Goal: Contribute content: Contribute content

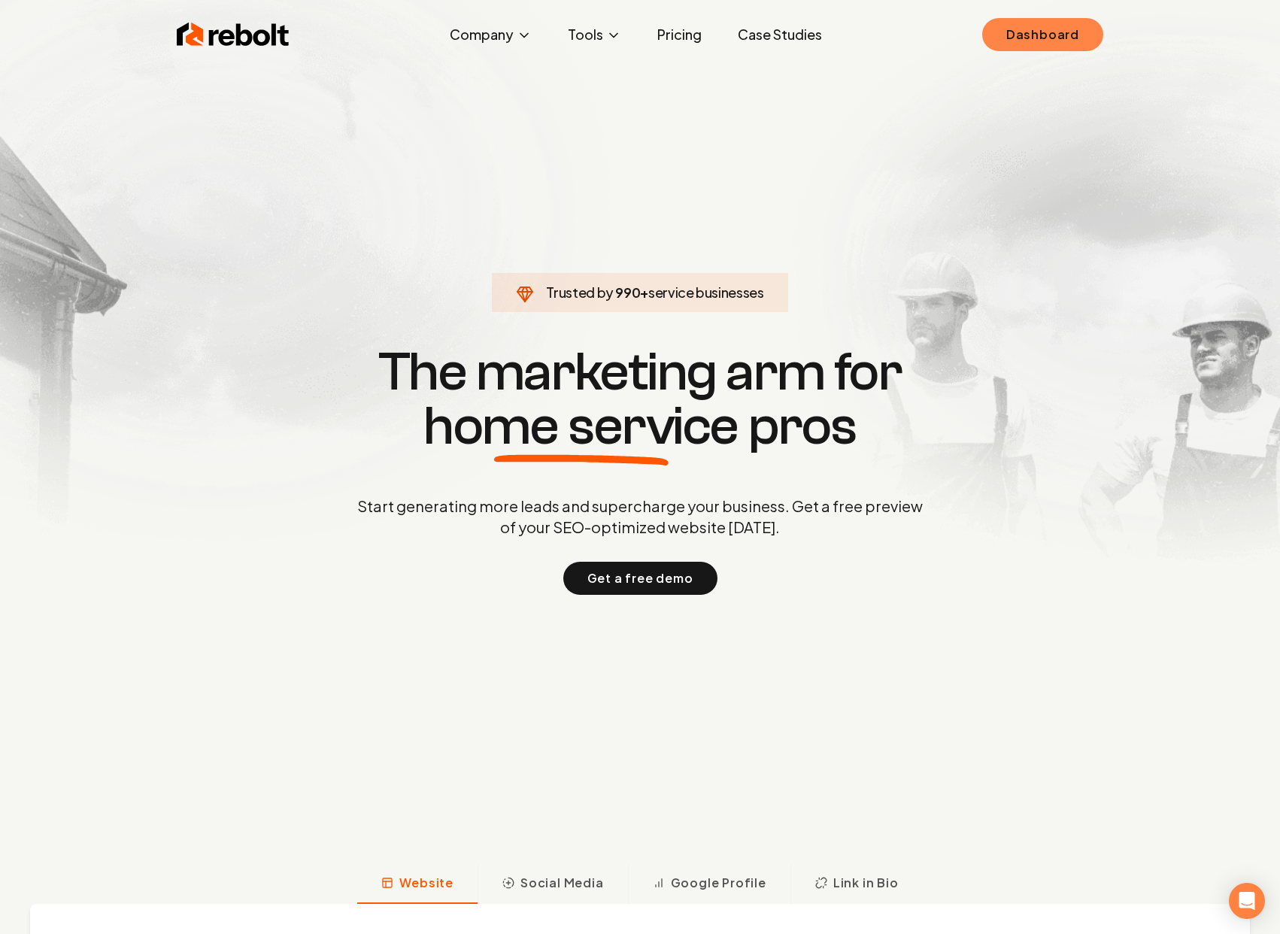
click at [1063, 45] on link "Dashboard" at bounding box center [1042, 34] width 121 height 33
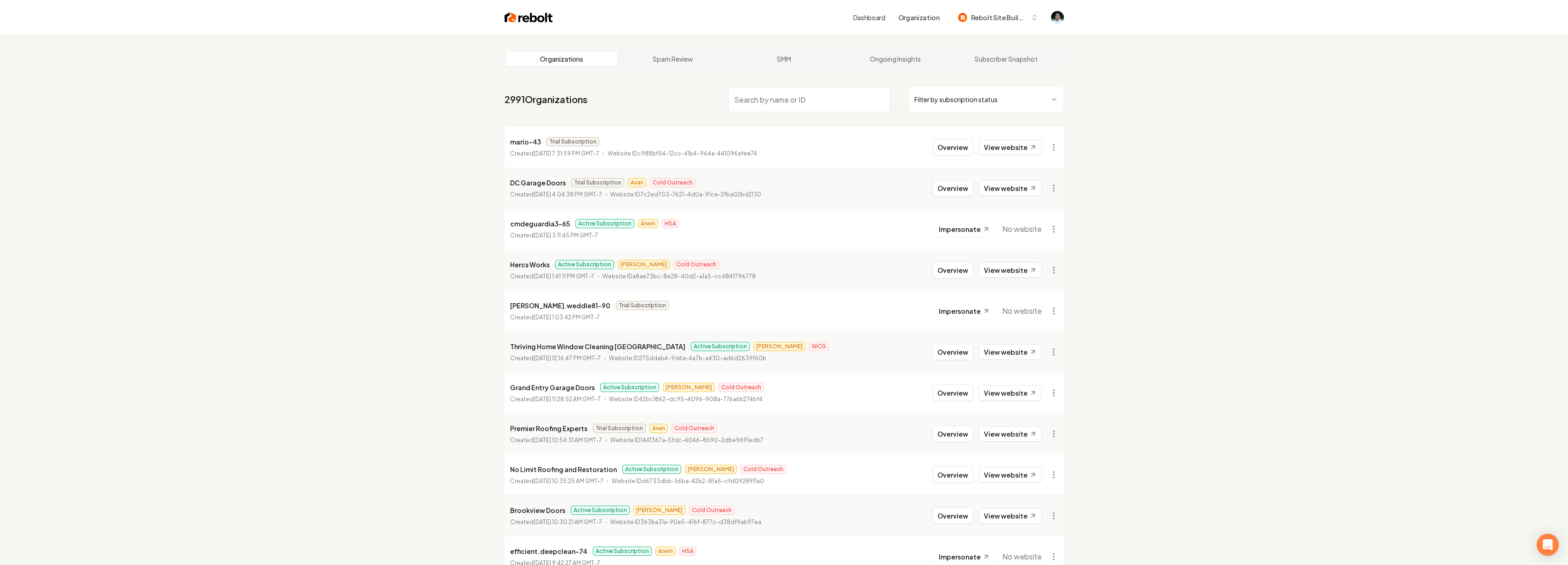
click at [782, 103] on input "search" at bounding box center [809, 99] width 162 height 26
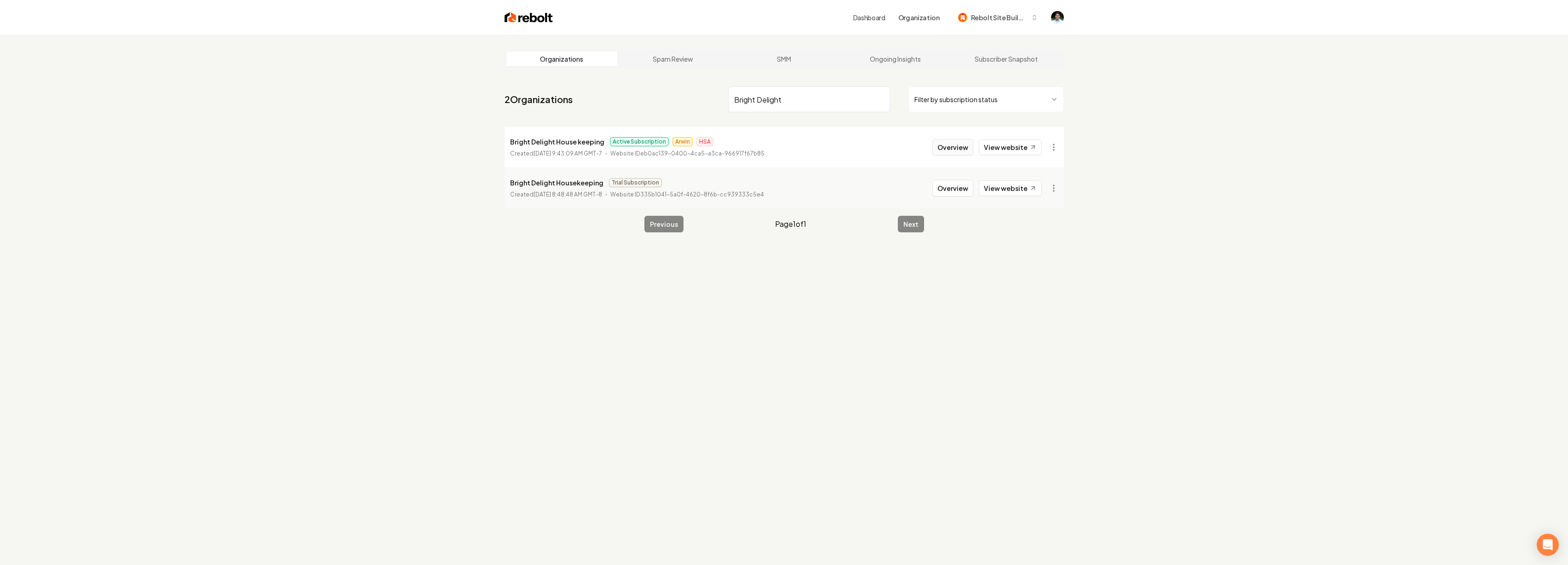
type input "Bright Delight"
click at [782, 146] on button "Overview" at bounding box center [953, 147] width 41 height 17
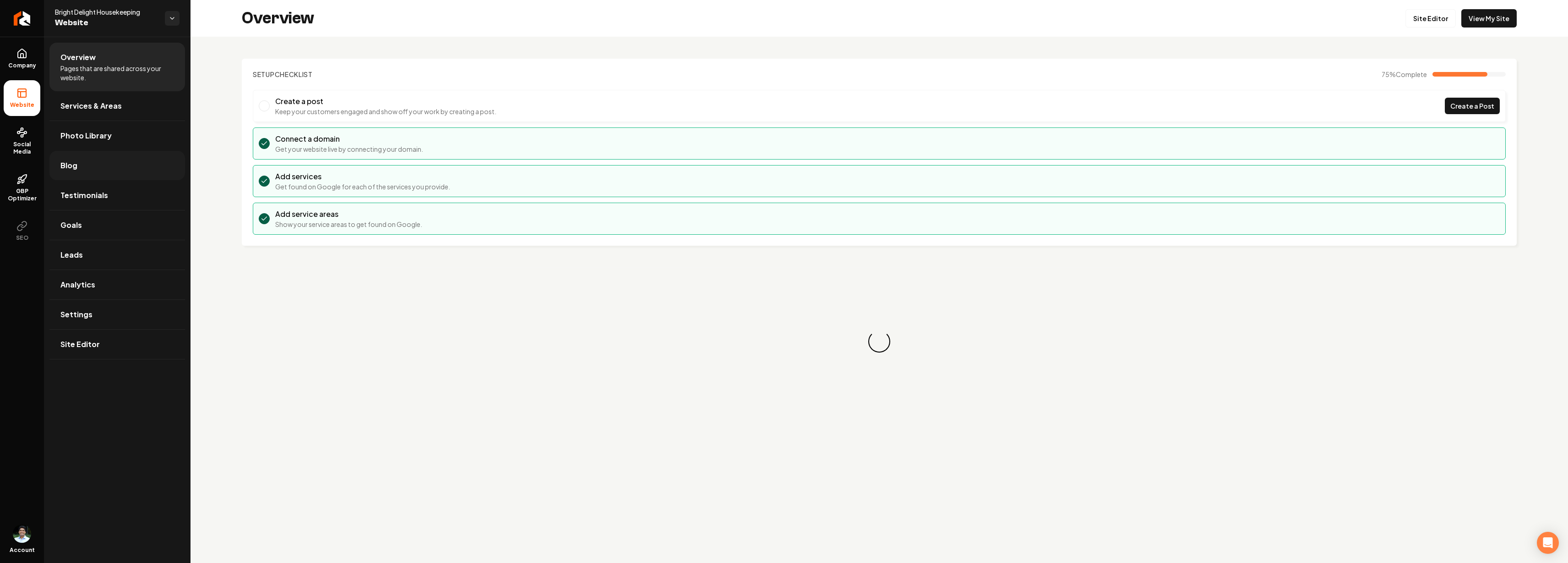
click at [77, 175] on link "Blog" at bounding box center [117, 165] width 136 height 29
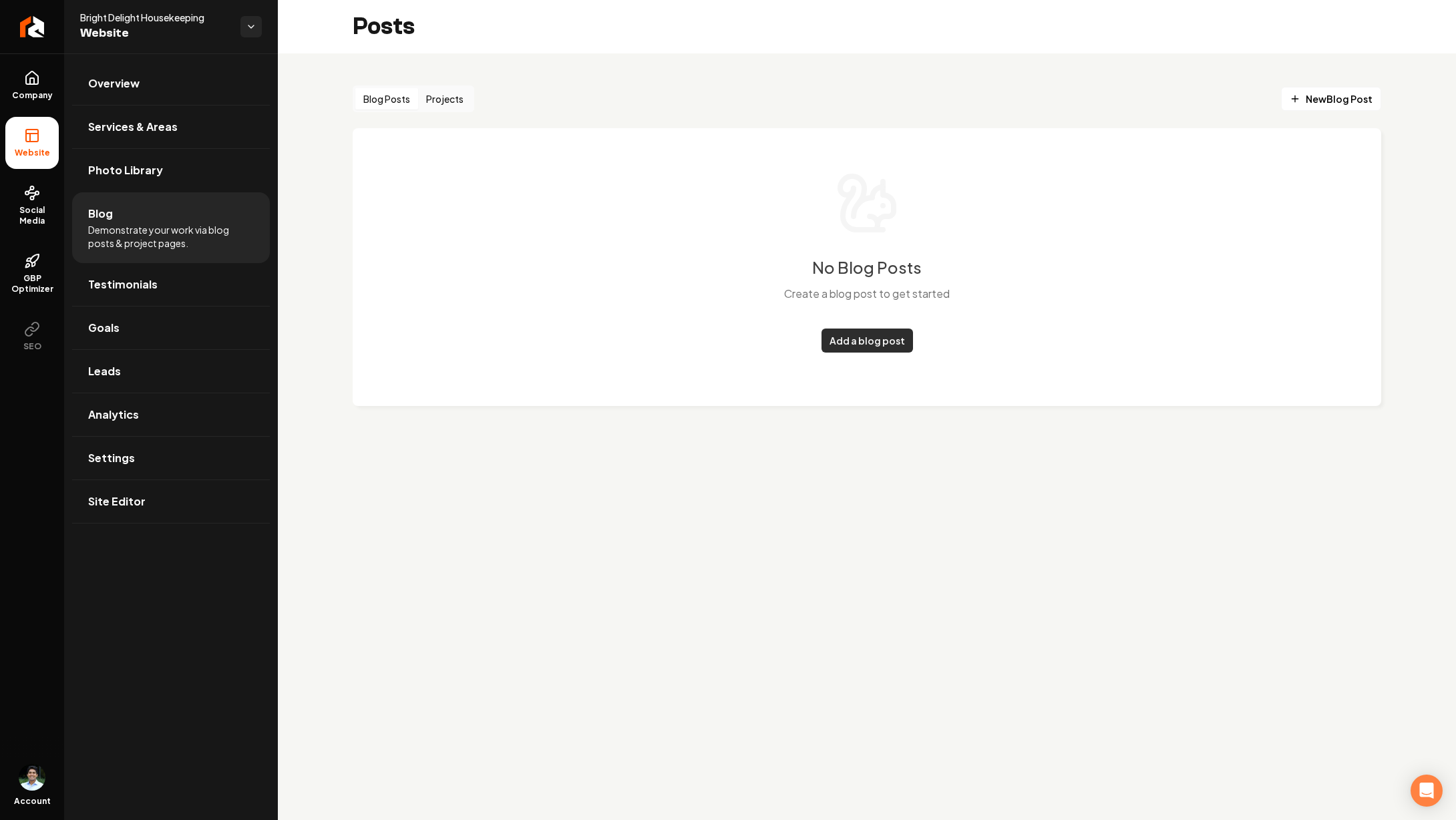
click at [847, 338] on link "Add a blog post" at bounding box center [866, 340] width 91 height 24
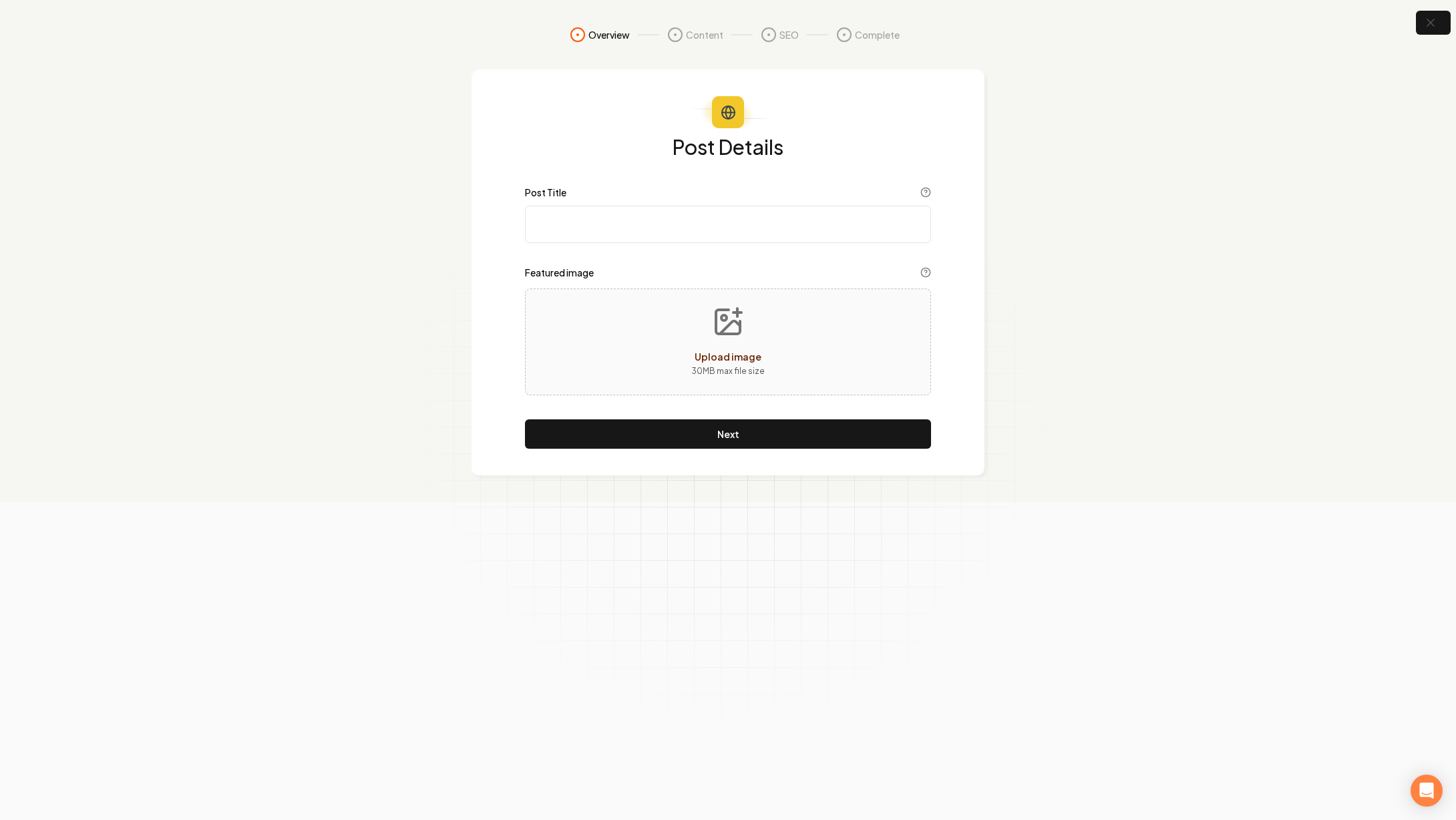
click at [675, 230] on input "Post Title" at bounding box center [727, 225] width 406 height 37
paste input "Spring Cleaning: Tips to a Fresher, Healthier Home"
type input "Spring Cleaning: Tips to a Fresher, Healthier Home"
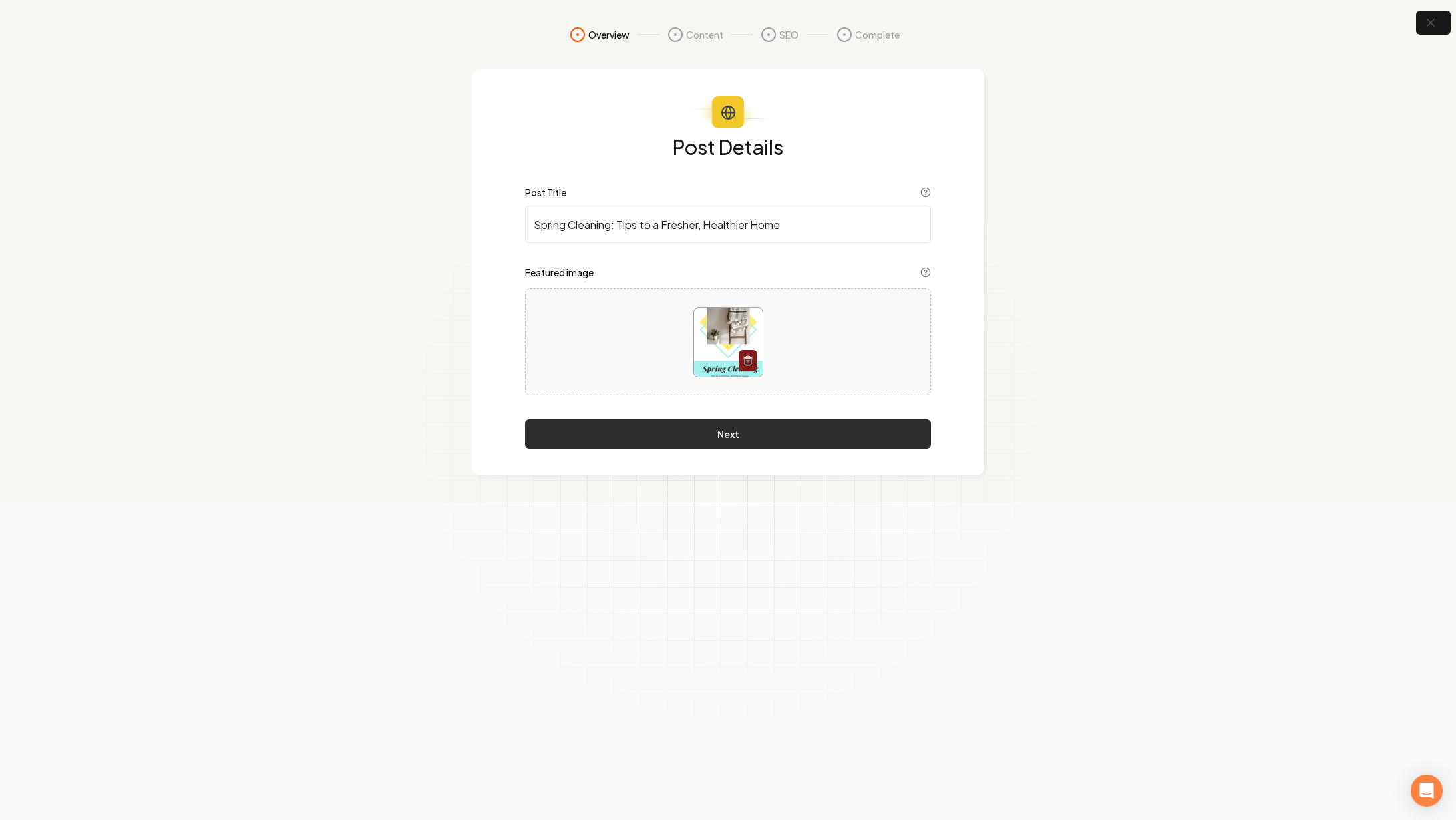
click at [760, 438] on button "Next" at bounding box center [727, 433] width 406 height 29
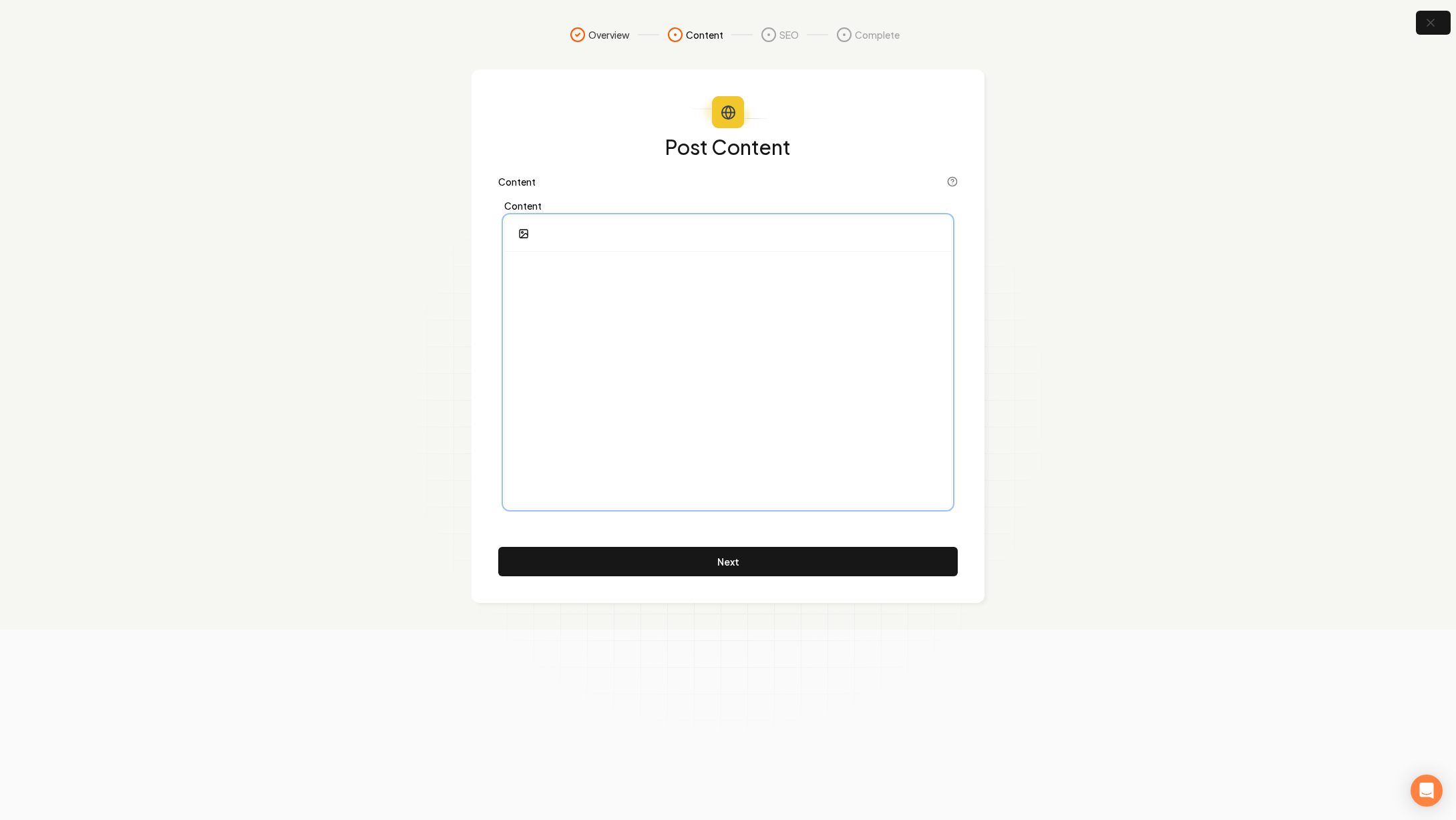
click at [643, 306] on div at bounding box center [728, 380] width 446 height 256
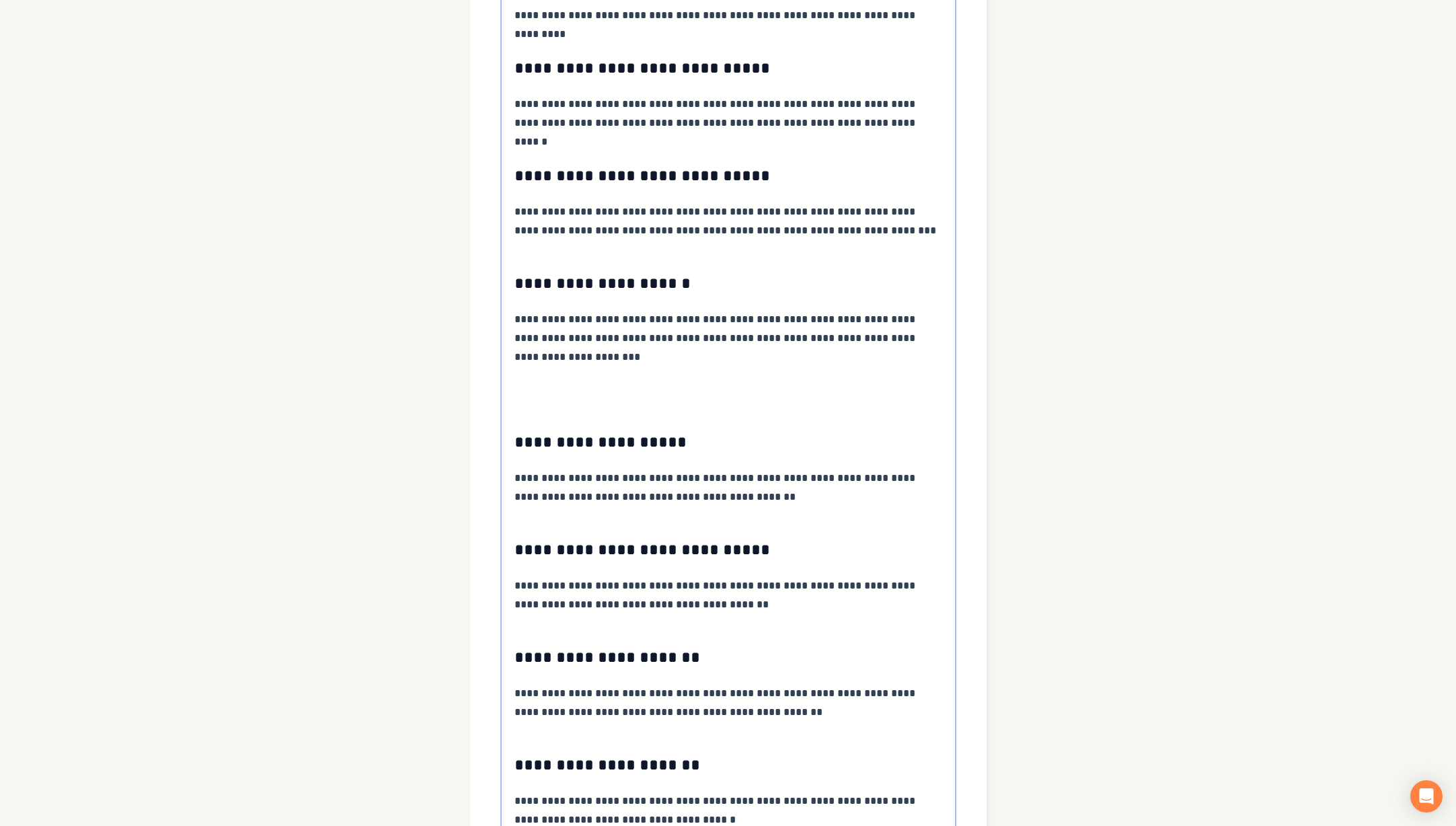
scroll to position [693, 0]
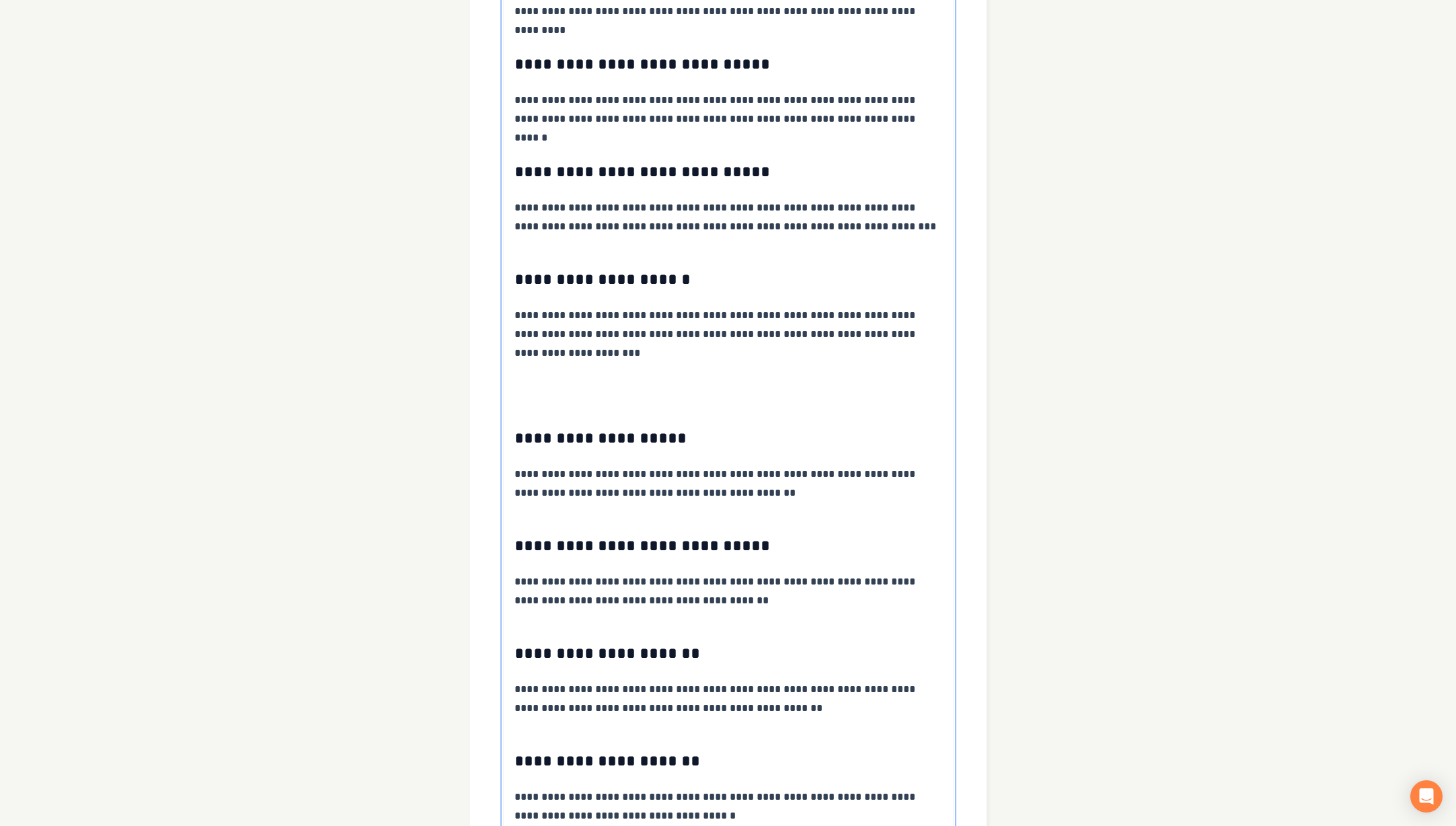
click at [563, 397] on div "**********" at bounding box center [728, 198] width 449 height 1276
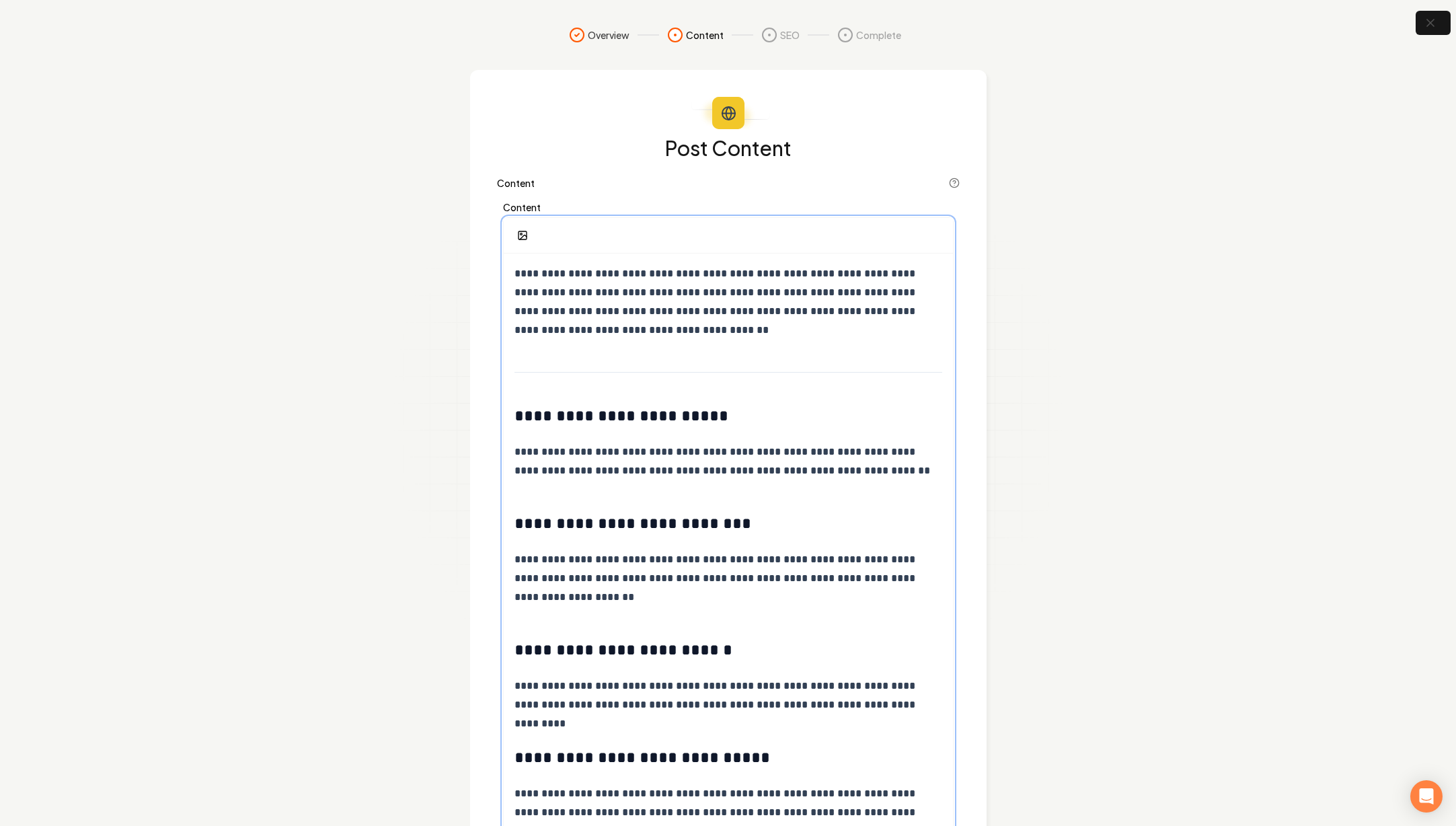
scroll to position [793, 0]
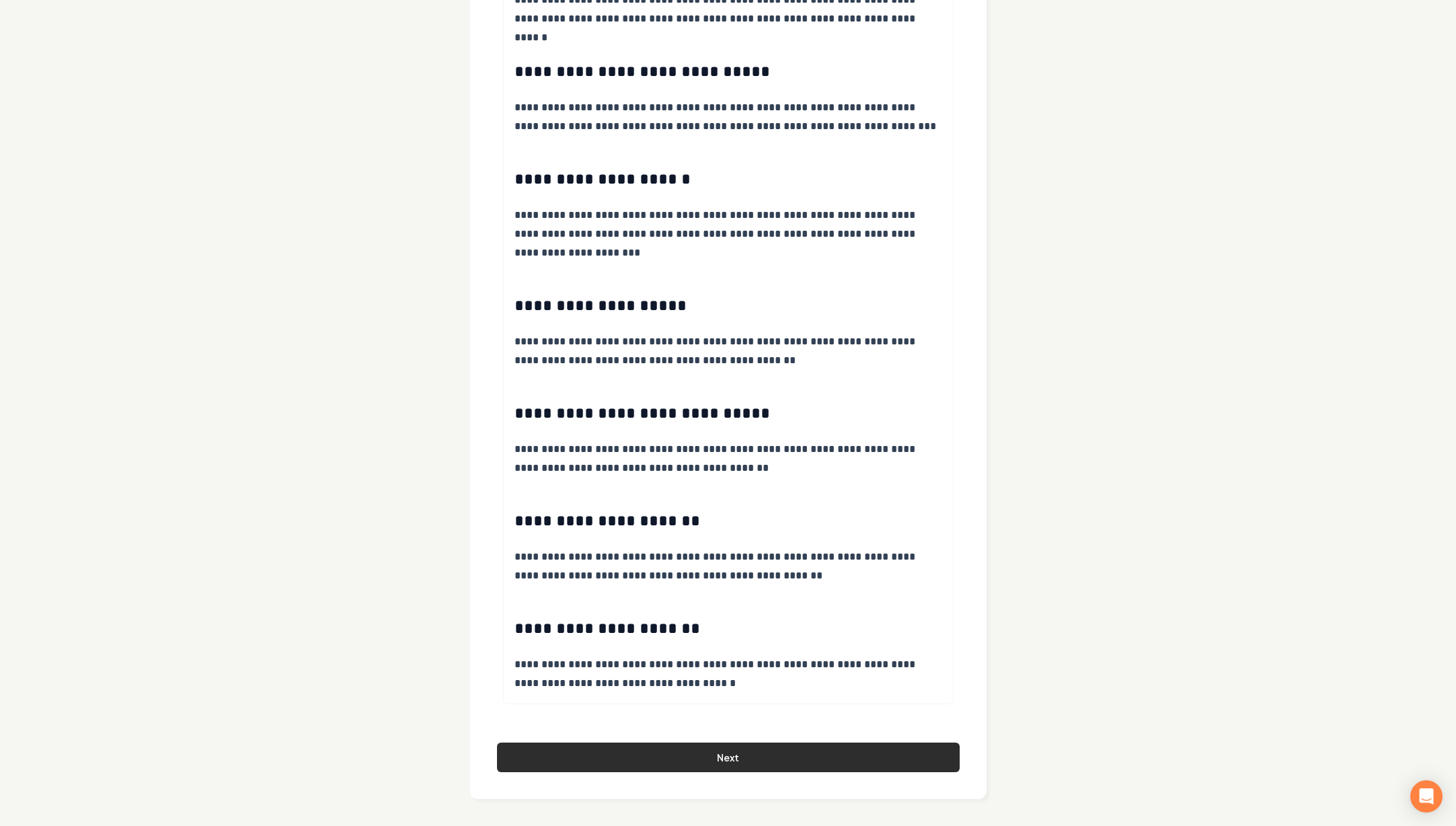
click at [663, 748] on button "Next" at bounding box center [728, 756] width 462 height 30
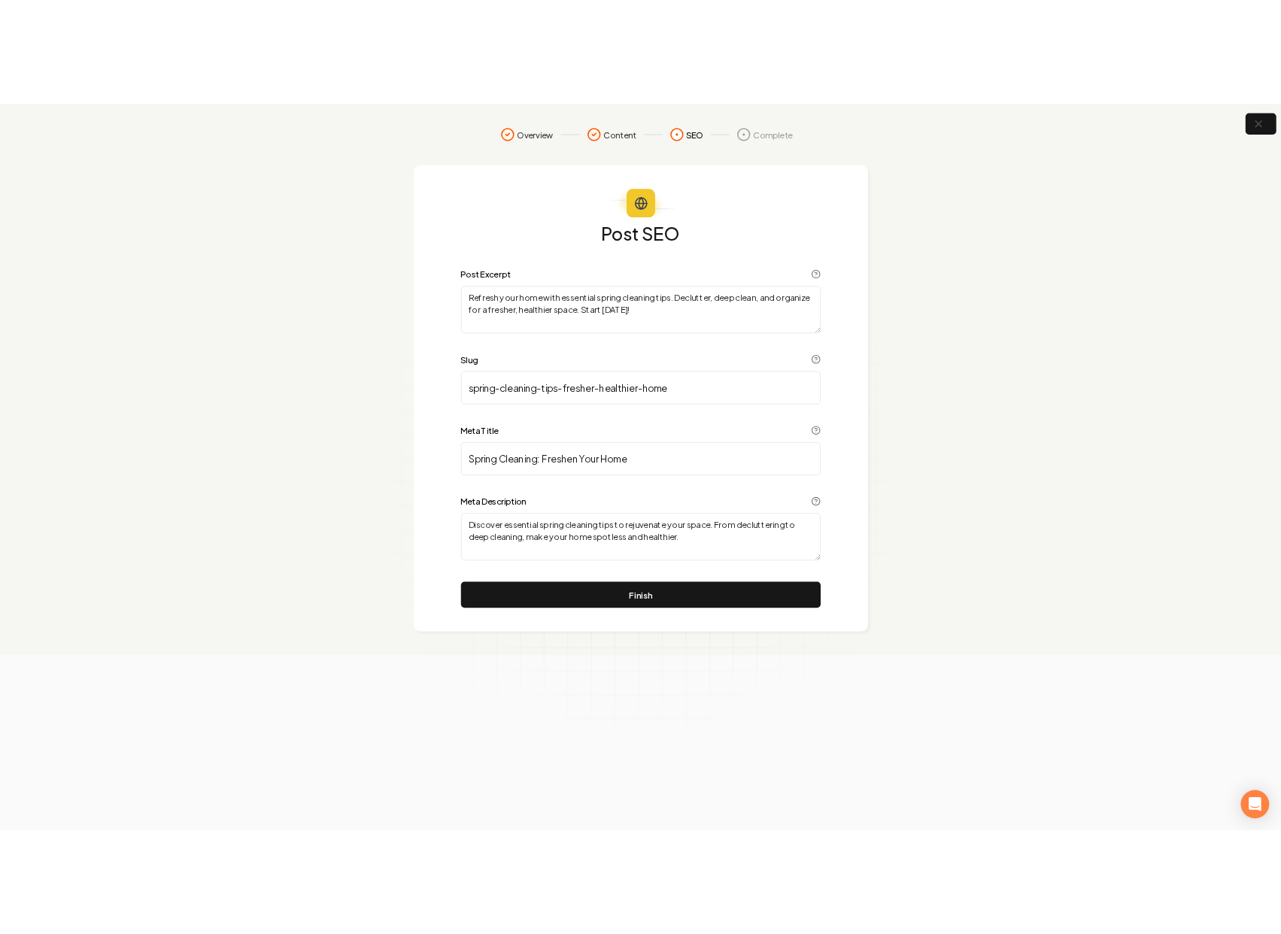
scroll to position [0, 0]
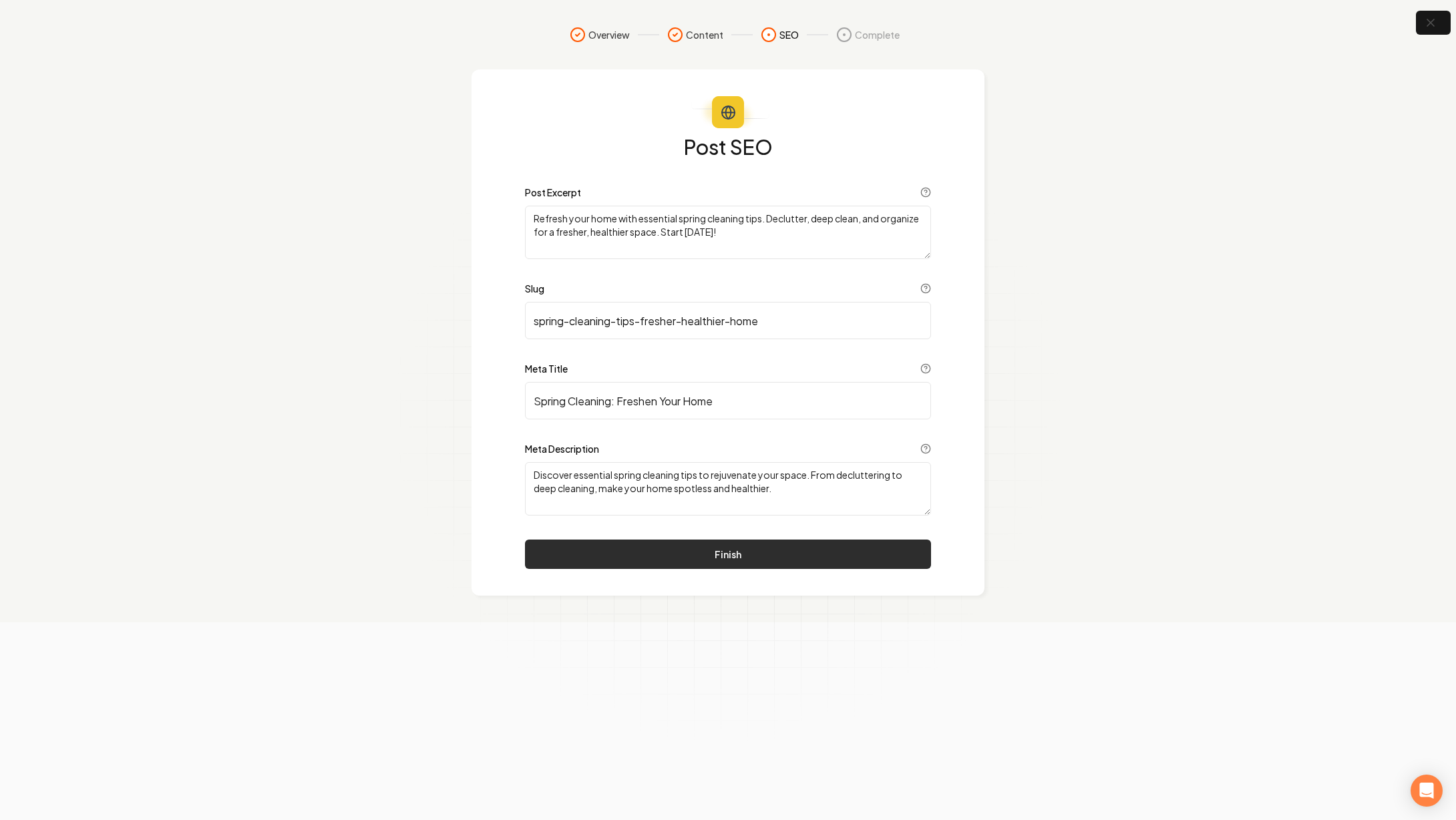
click at [661, 550] on button "Finish" at bounding box center [727, 554] width 406 height 29
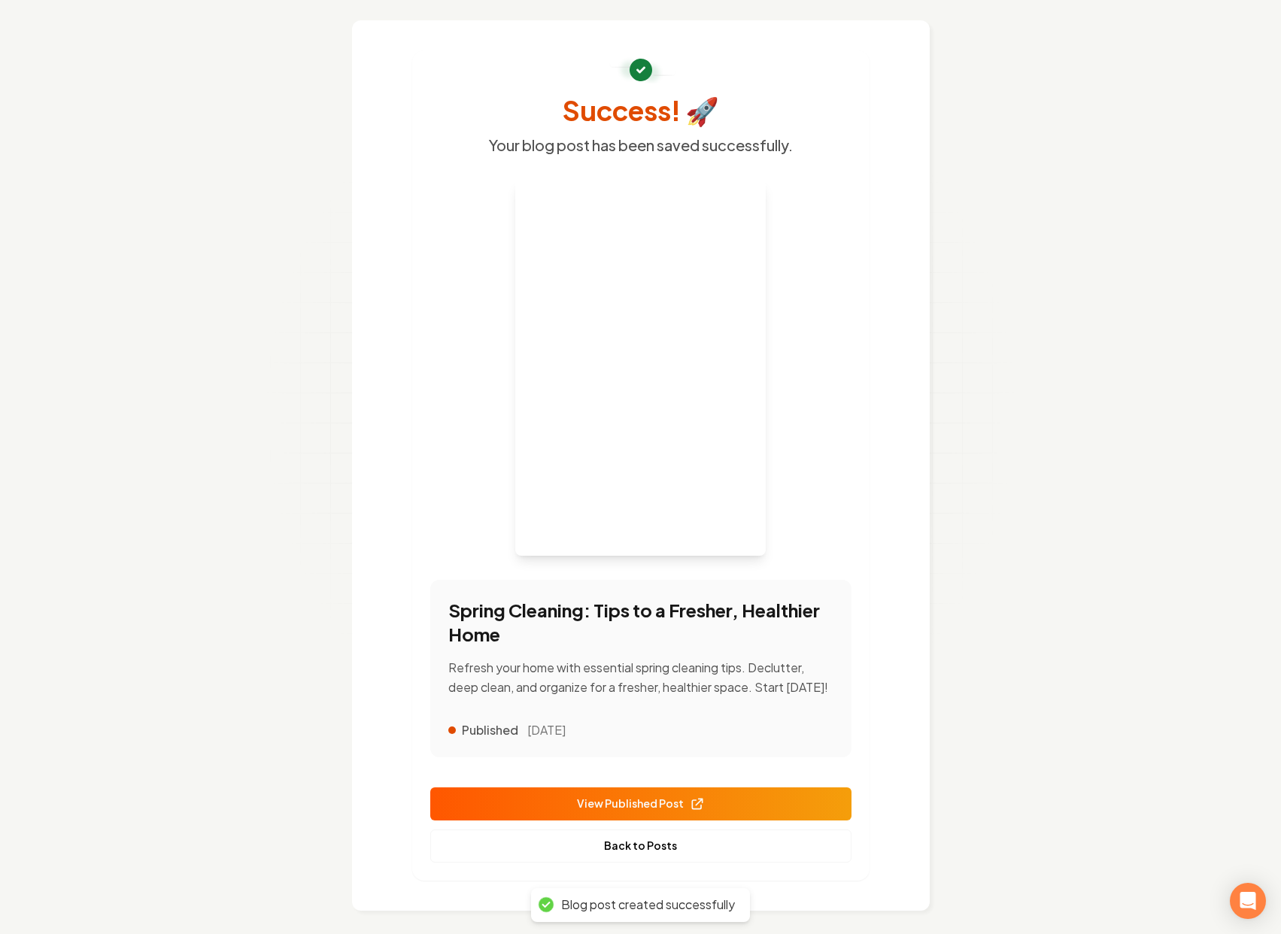
scroll to position [57, 0]
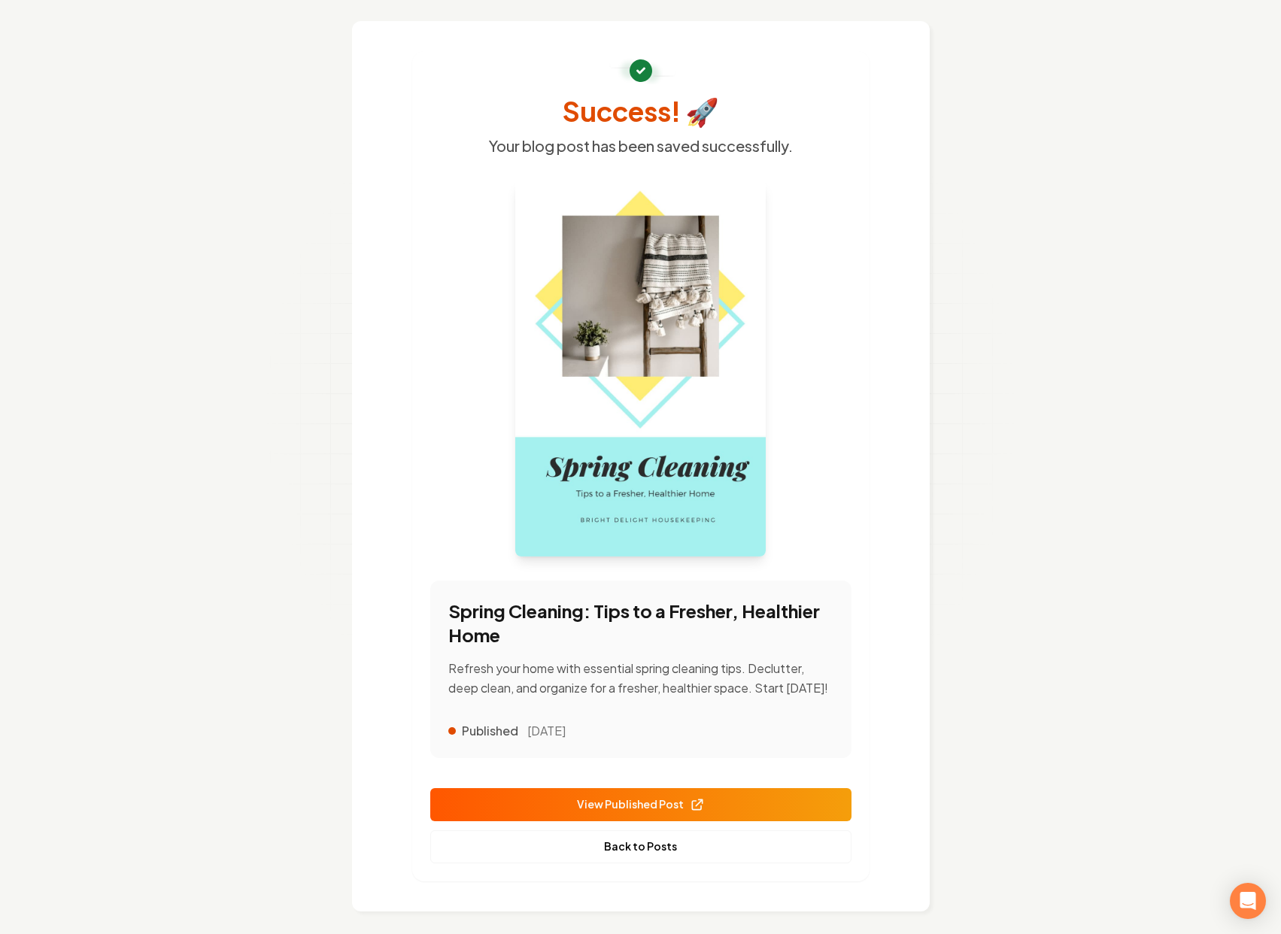
click at [662, 818] on link "View Published Post" at bounding box center [640, 804] width 421 height 33
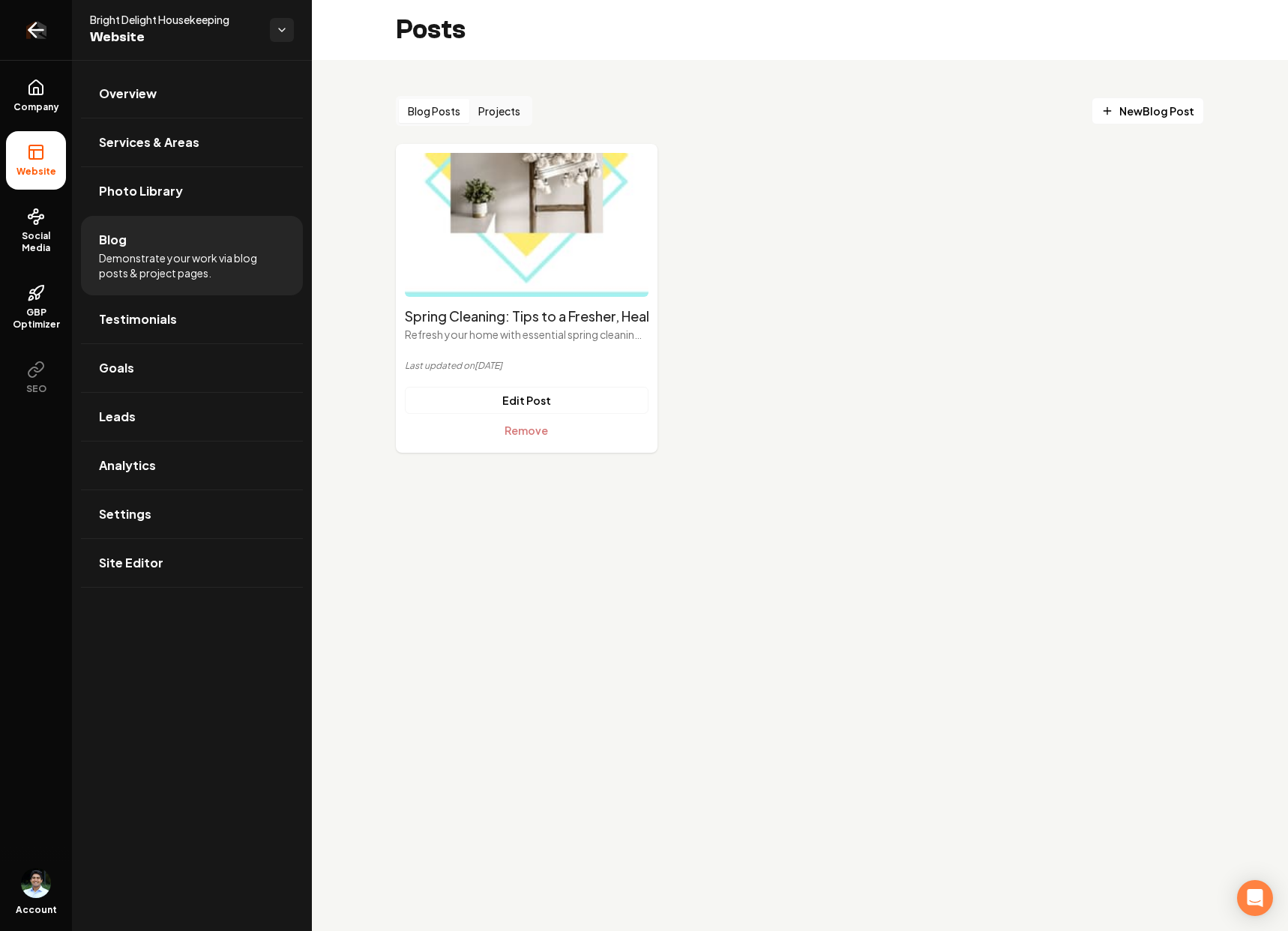
click at [41, 34] on icon "Return to dashboard" at bounding box center [36, 30] width 24 height 24
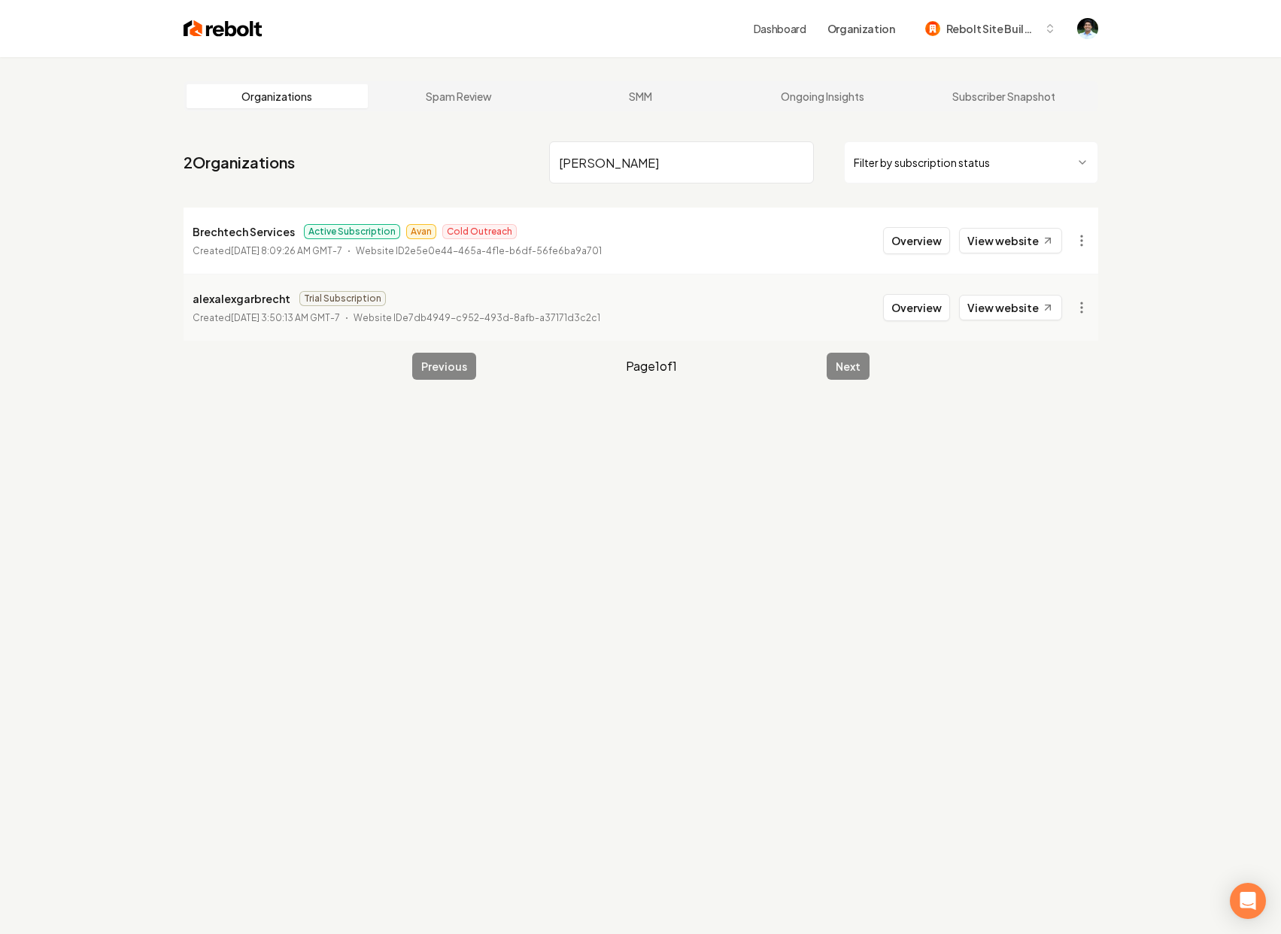
type input "[PERSON_NAME]"
click at [269, 234] on p "Brechtech Services" at bounding box center [244, 232] width 102 height 18
click at [1088, 234] on html "Dashboard Organization Rebolt Site Builder Organizations Spam Review SMM Ongoin…" at bounding box center [640, 467] width 1281 height 934
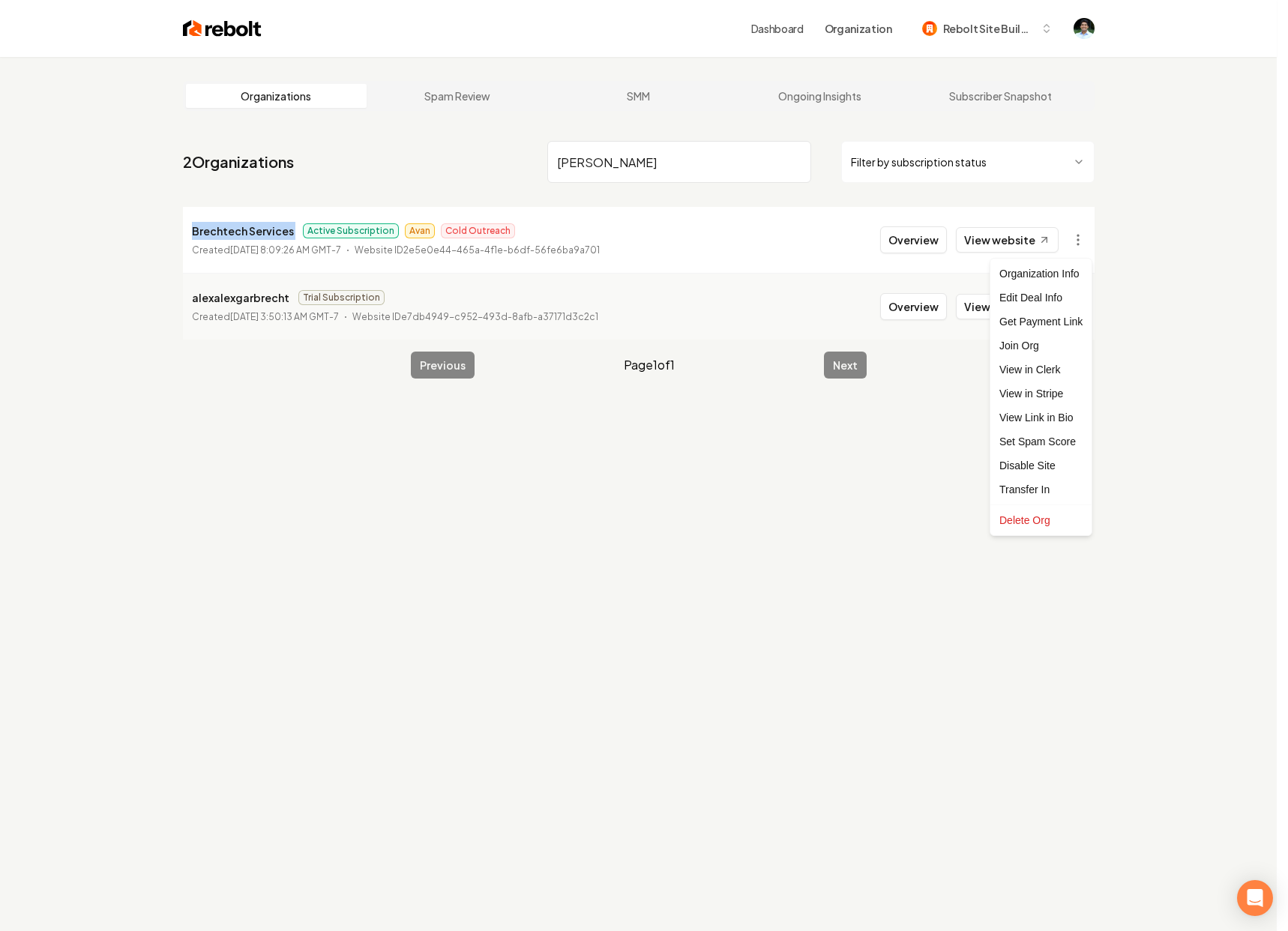
click at [218, 237] on html "Dashboard Organization Rebolt Site Builder Organizations Spam Review SMM Ongoin…" at bounding box center [644, 466] width 1288 height 931
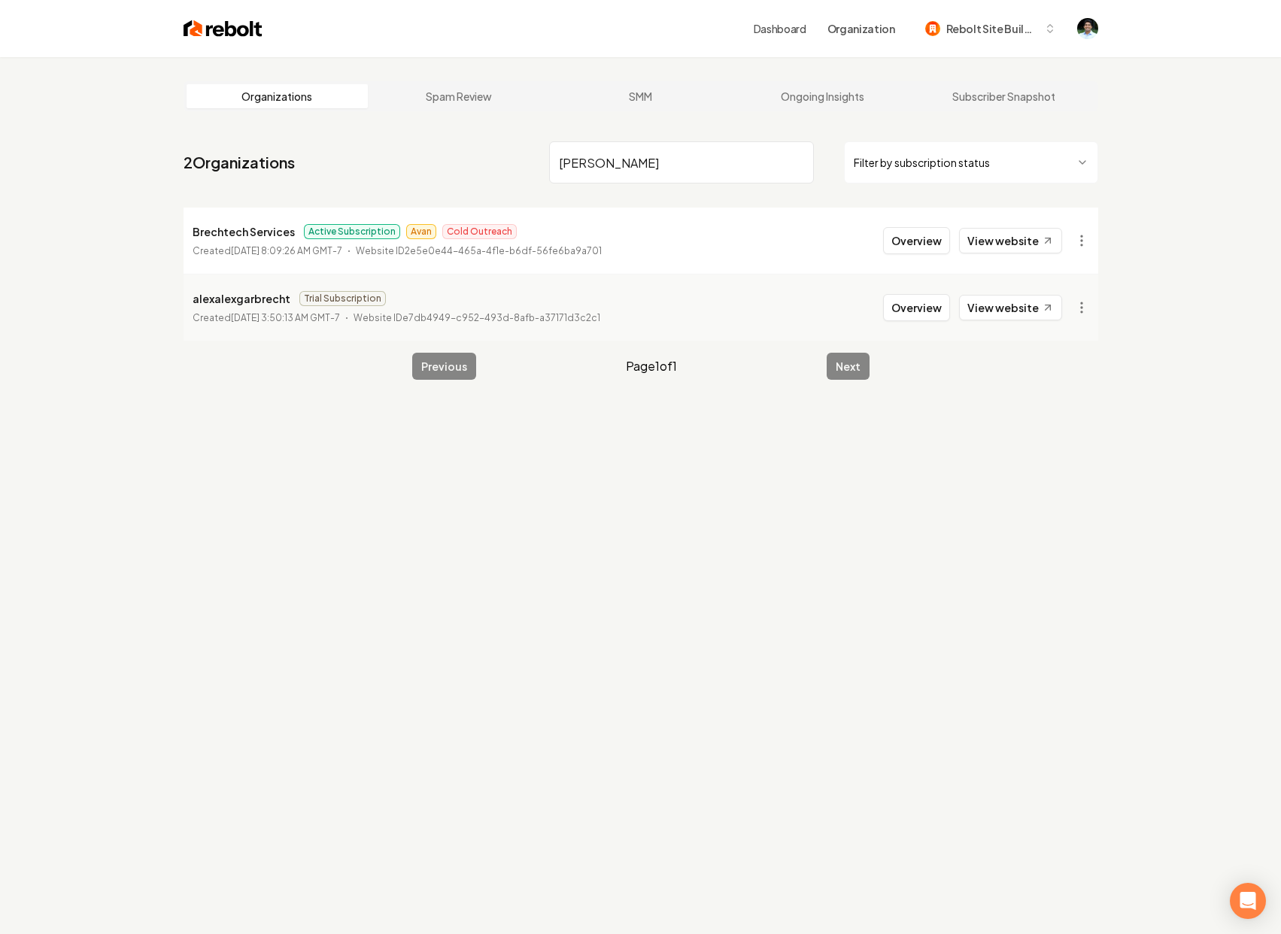
click at [258, 228] on p "Brechtech Services" at bounding box center [244, 232] width 102 height 18
click at [260, 234] on p "Brechtech Services" at bounding box center [244, 232] width 102 height 18
drag, startPoint x: 290, startPoint y: 232, endPoint x: 188, endPoint y: 231, distance: 101.5
click at [188, 231] on li "Brechtech Services Active Subscription Avan Cold Outreach Created [DATE] 8:09:2…" at bounding box center [641, 241] width 915 height 66
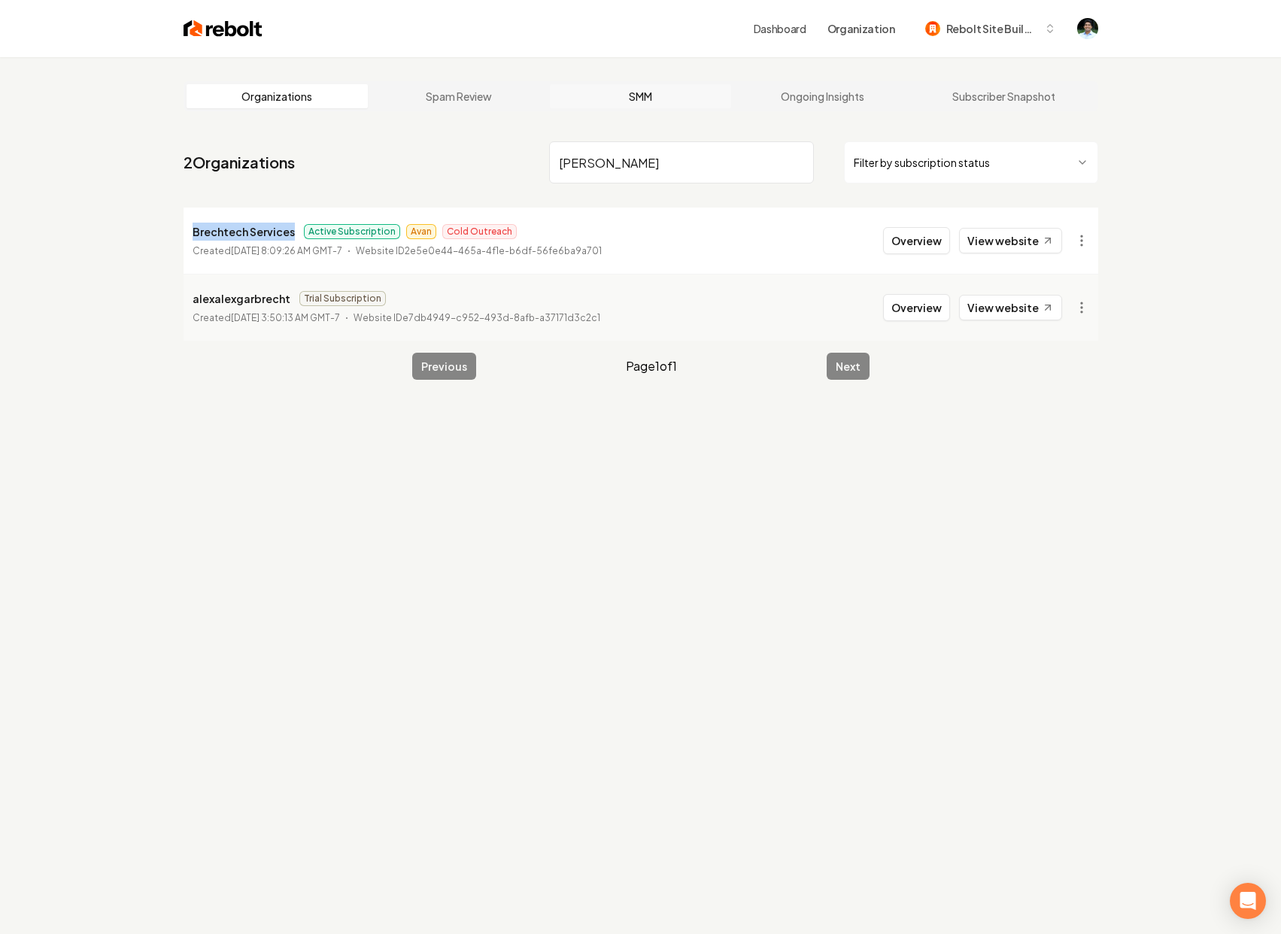
copy p "Brechtech Services"
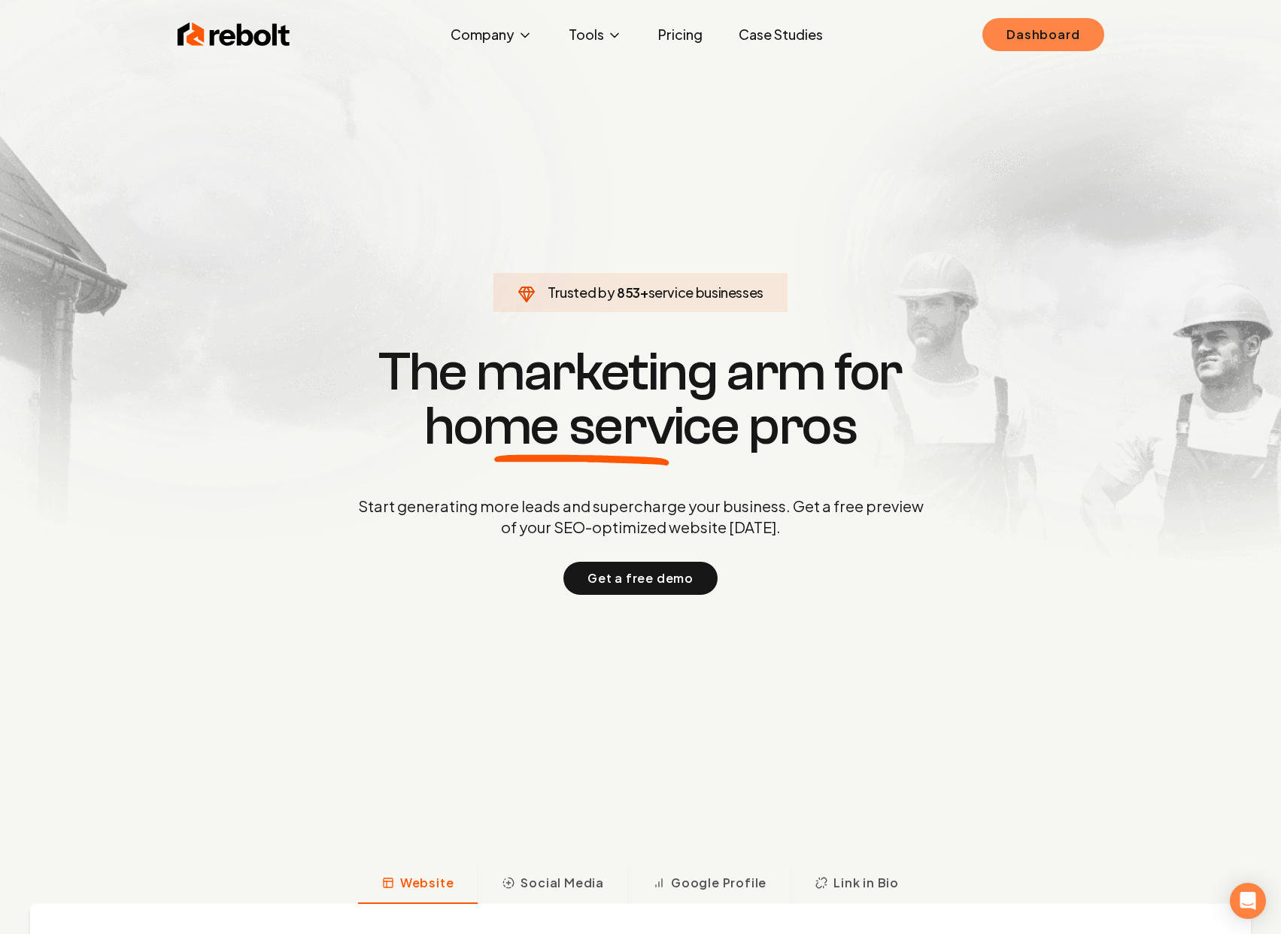
click at [1006, 25] on link "Dashboard" at bounding box center [1042, 34] width 121 height 33
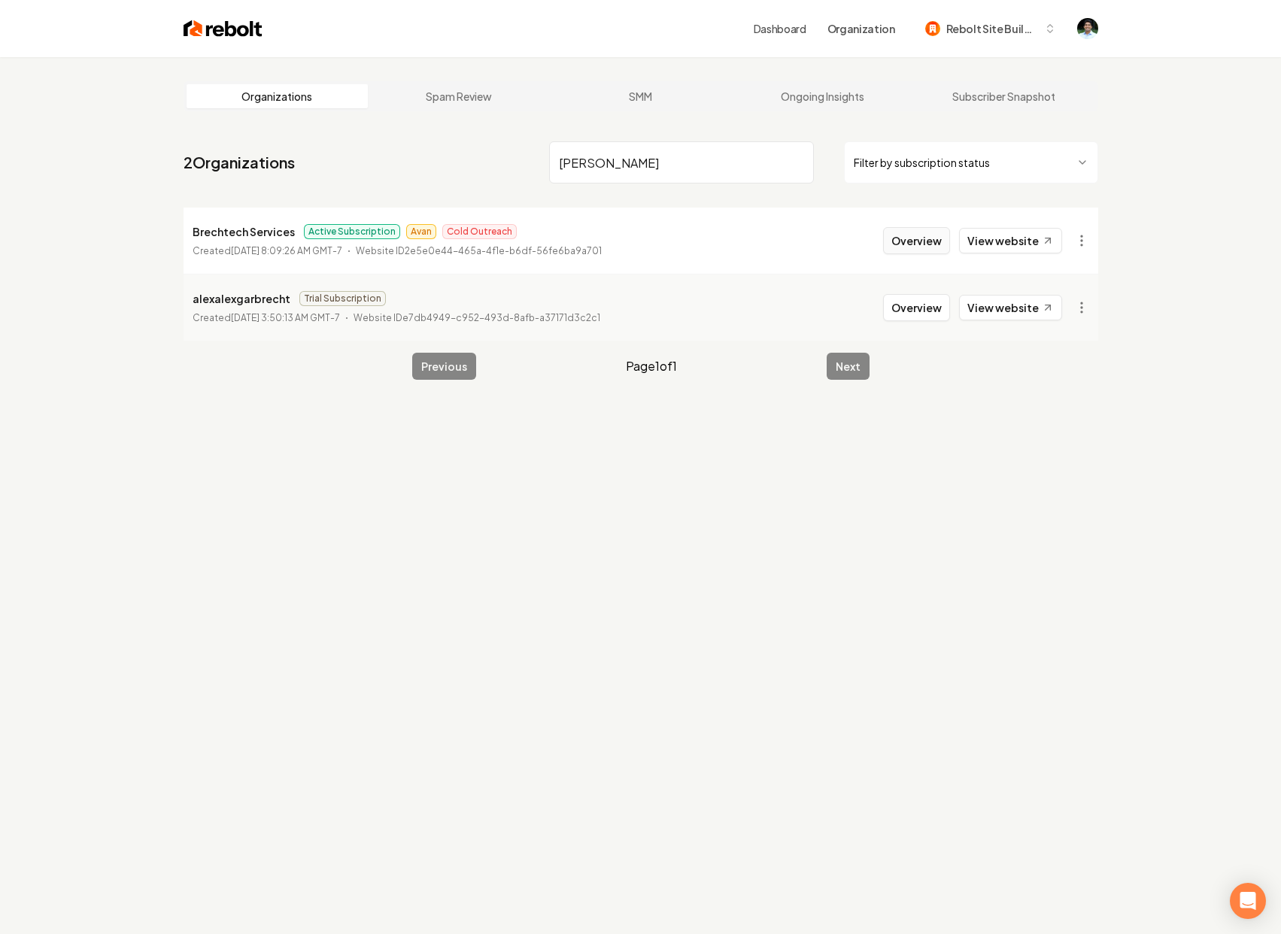
type input "[PERSON_NAME]"
click at [915, 244] on button "Overview" at bounding box center [916, 240] width 67 height 27
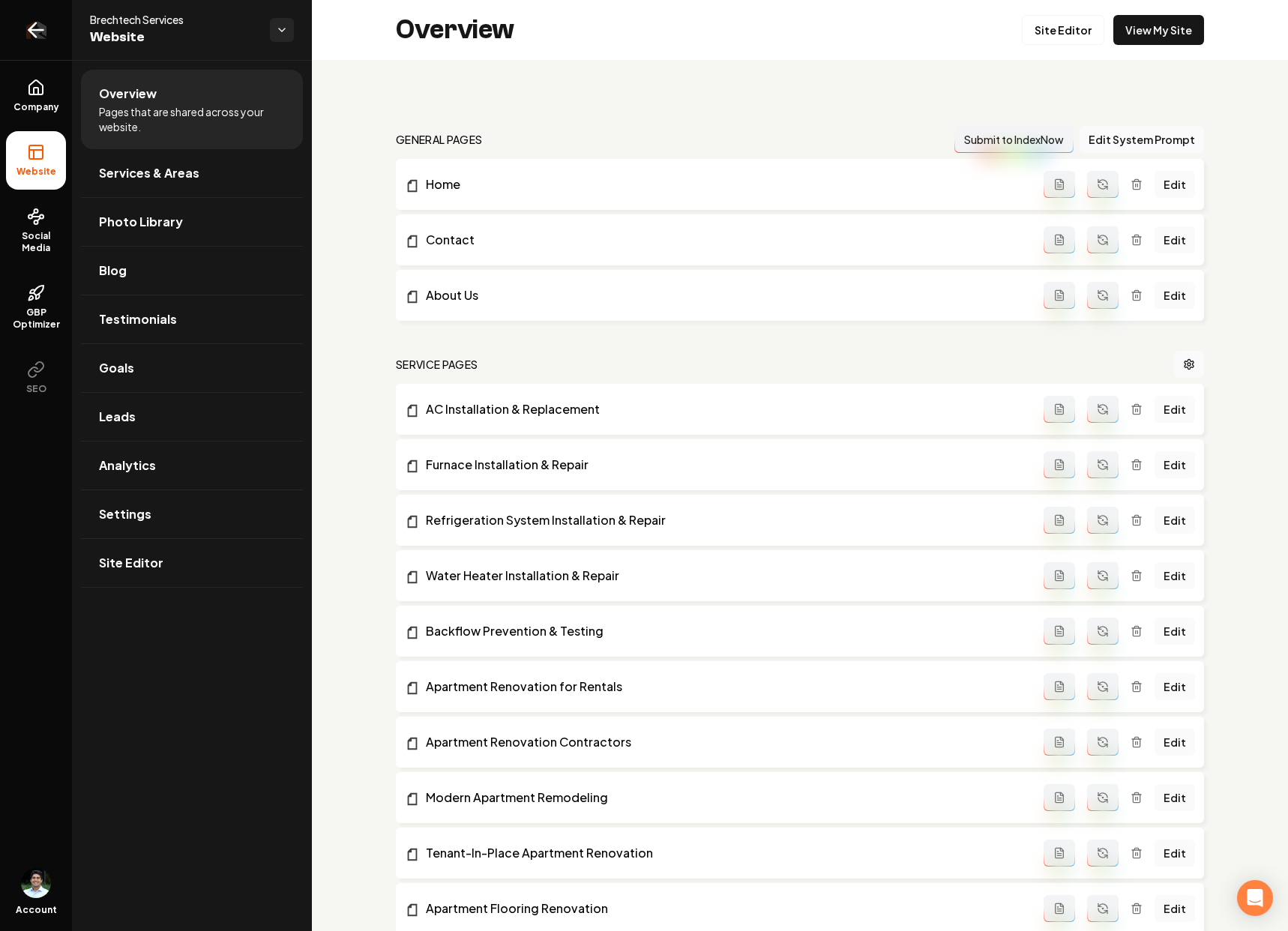
click at [50, 35] on link "Return to dashboard" at bounding box center [36, 30] width 72 height 60
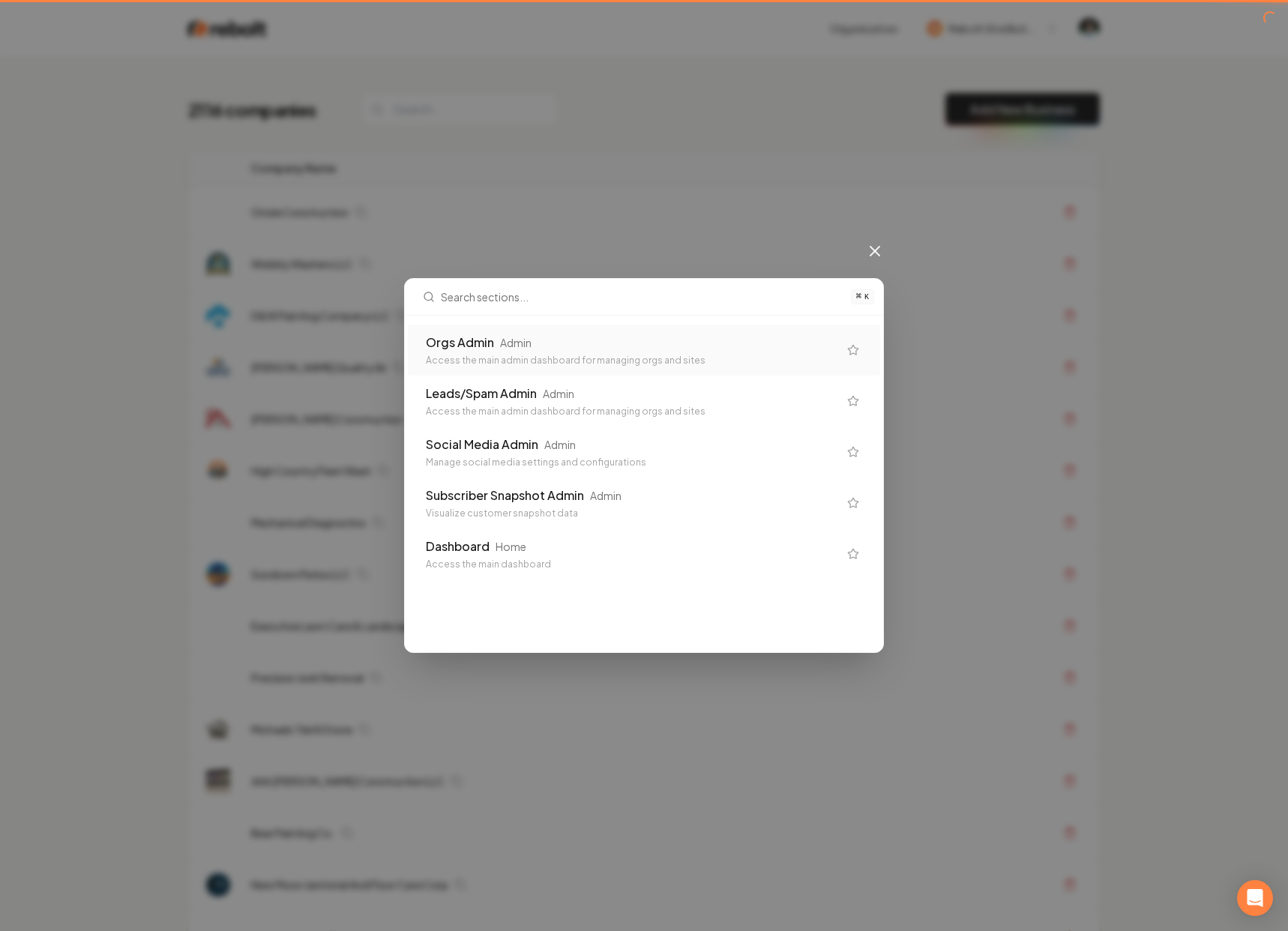
type input "'"
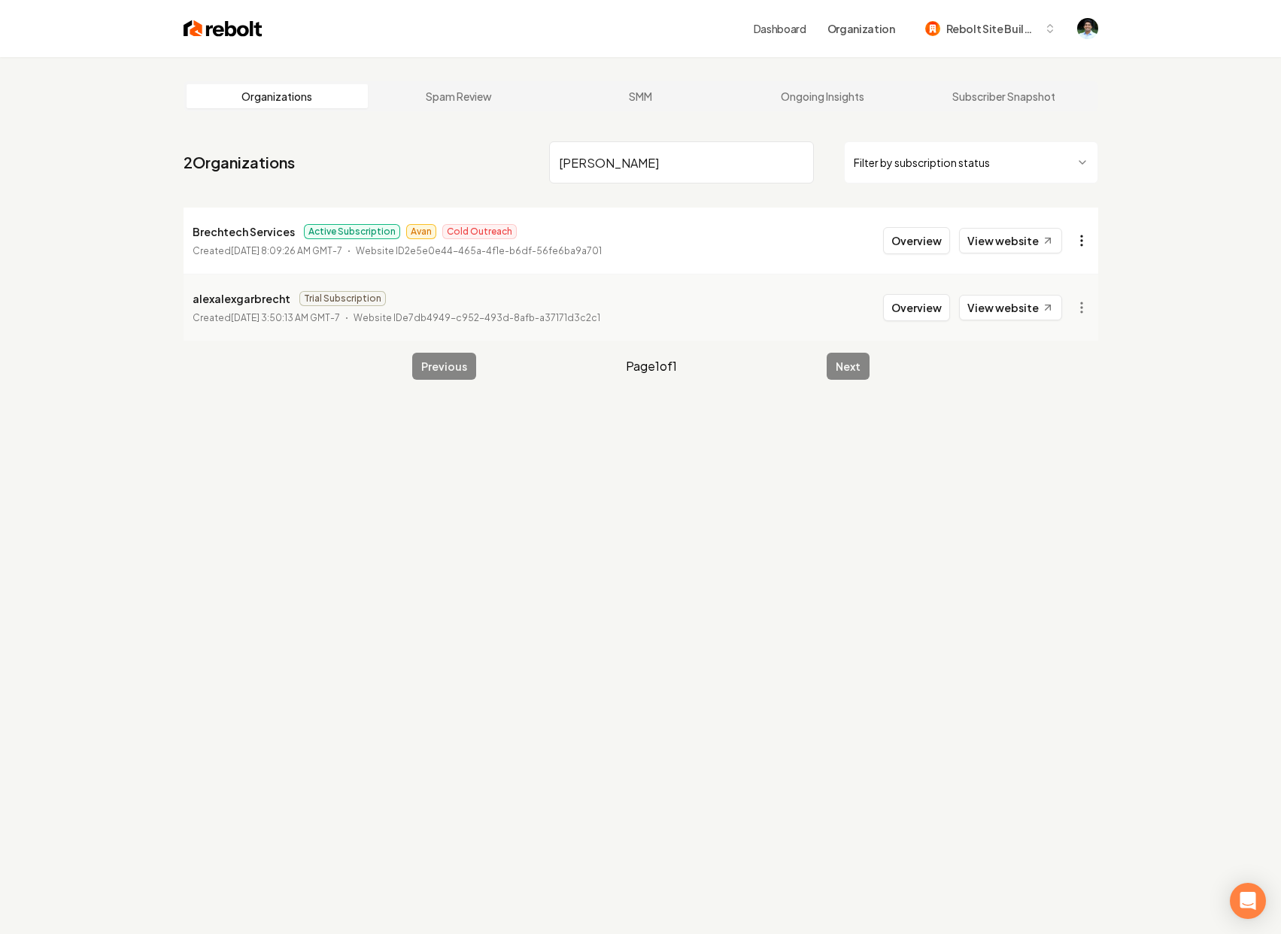
type input "[PERSON_NAME]"
click at [1088, 240] on html "Dashboard Organization Rebolt Site Builder Organizations Spam Review SMM Ongoin…" at bounding box center [640, 467] width 1281 height 934
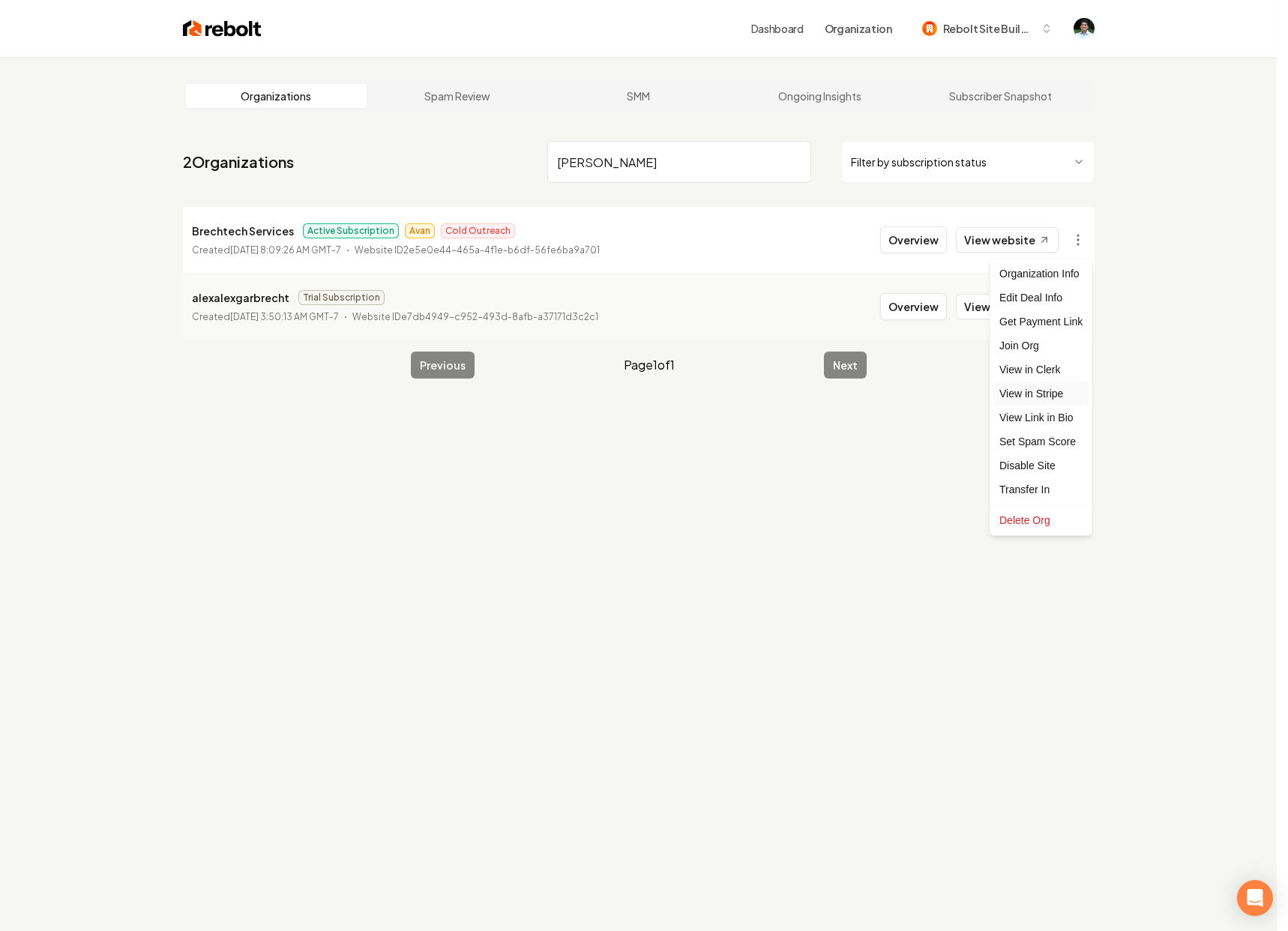
click at [1058, 391] on link "View in Stripe" at bounding box center [1042, 394] width 96 height 24
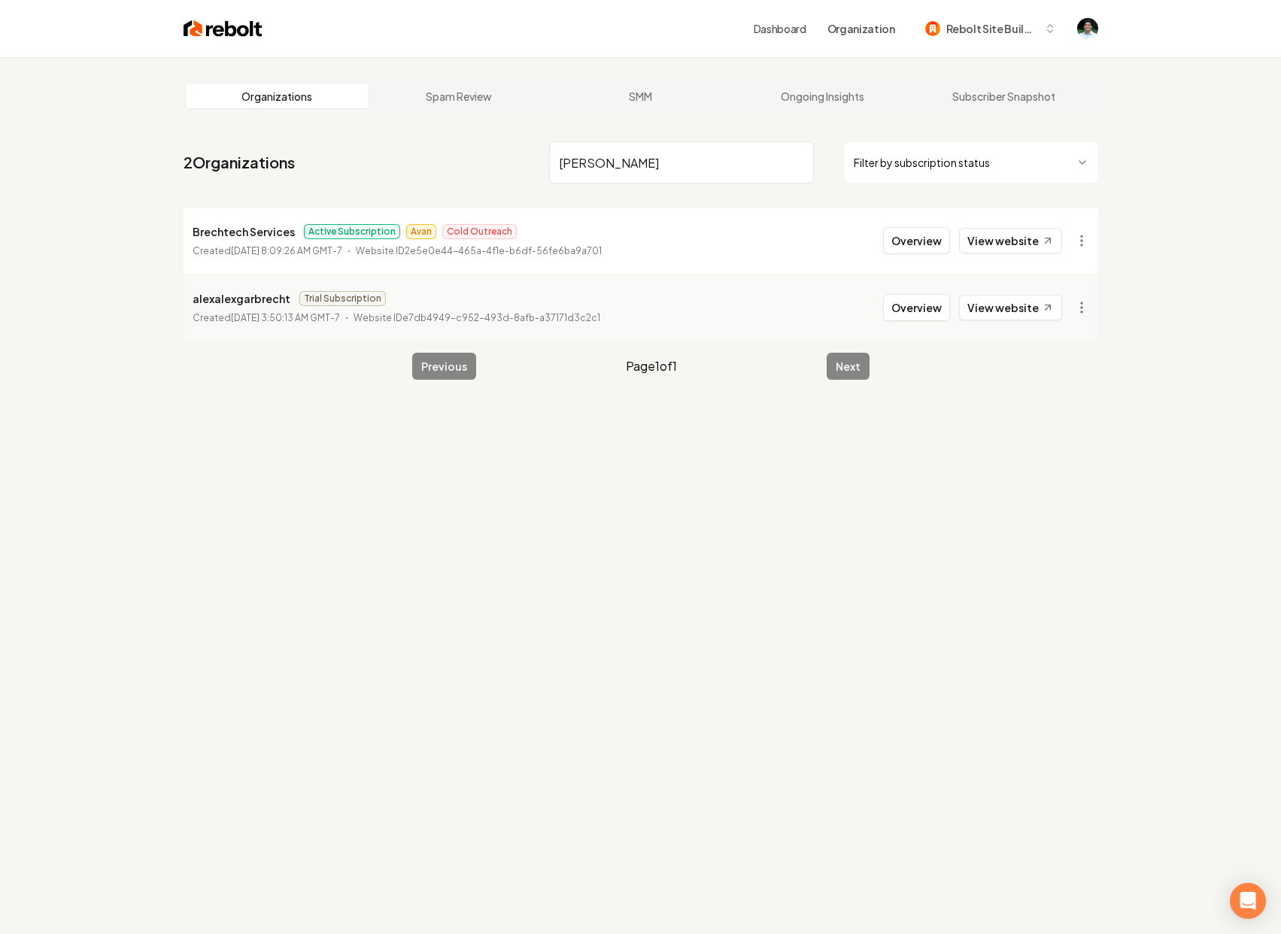
click at [423, 156] on nav "2 Organizations Brech Filter by subscription status" at bounding box center [641, 168] width 915 height 66
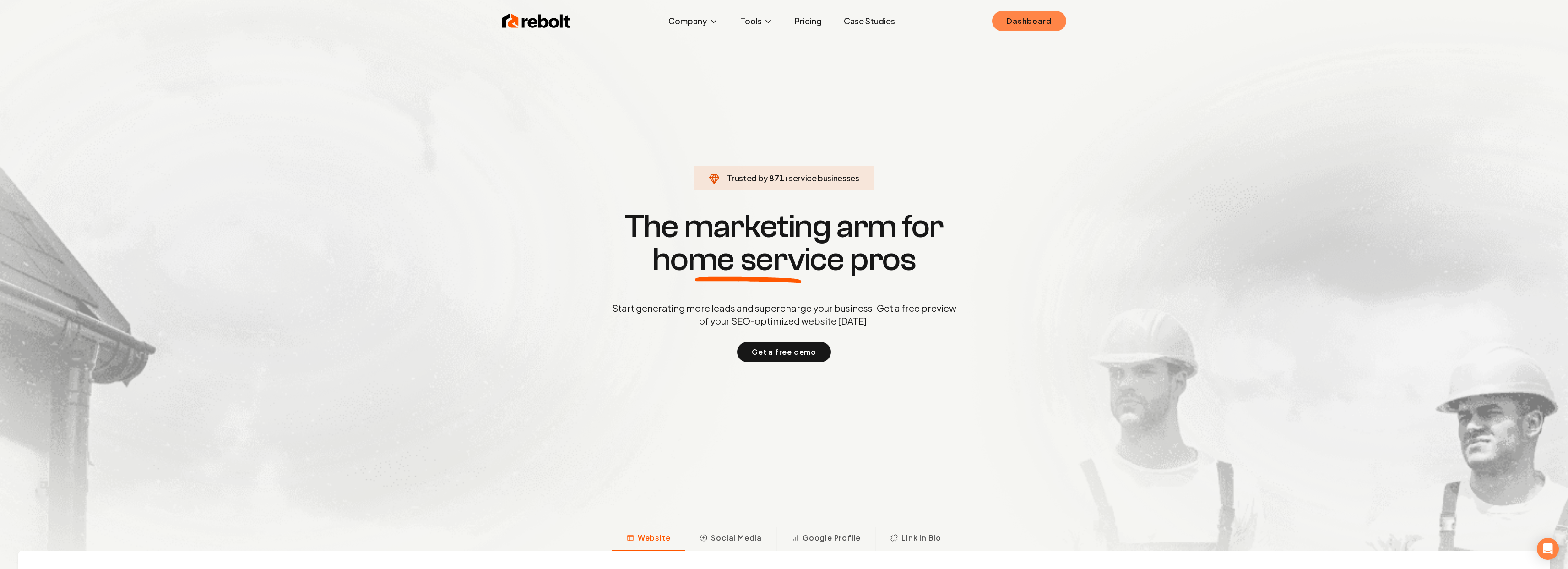
click at [1013, 24] on link "Dashboard" at bounding box center [1029, 21] width 74 height 20
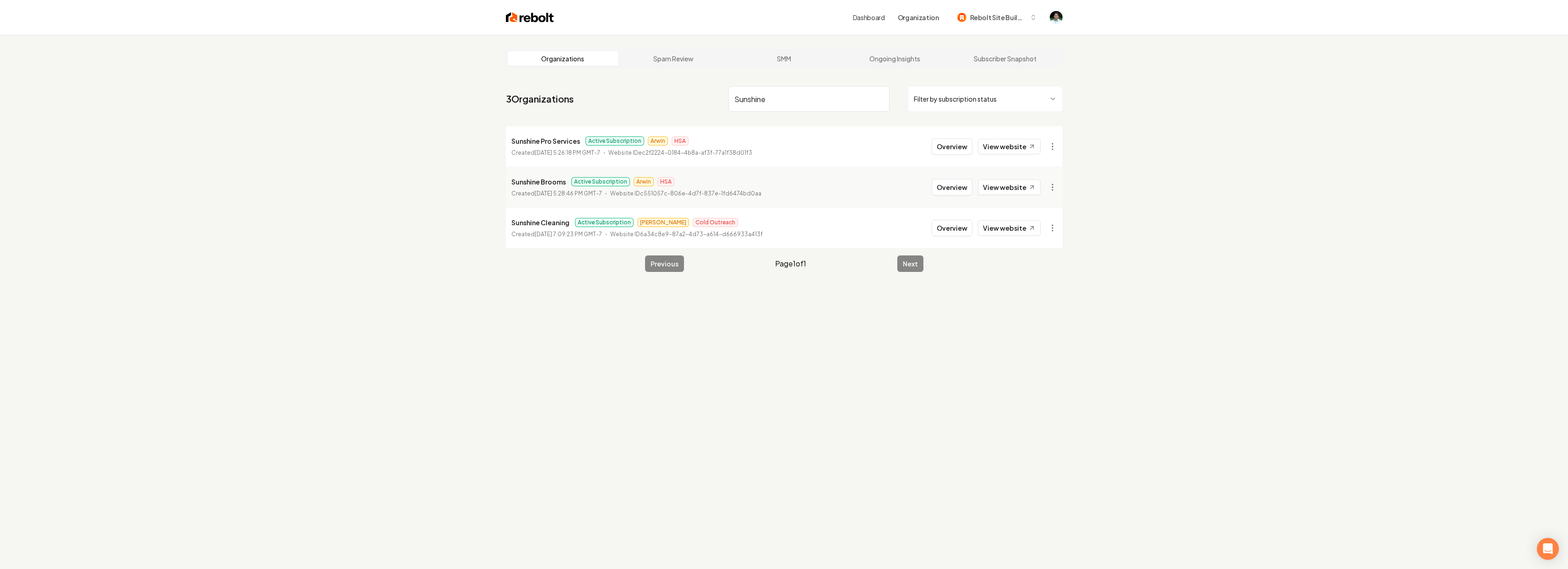
type input "Sunshine"
